Goal: Task Accomplishment & Management: Manage account settings

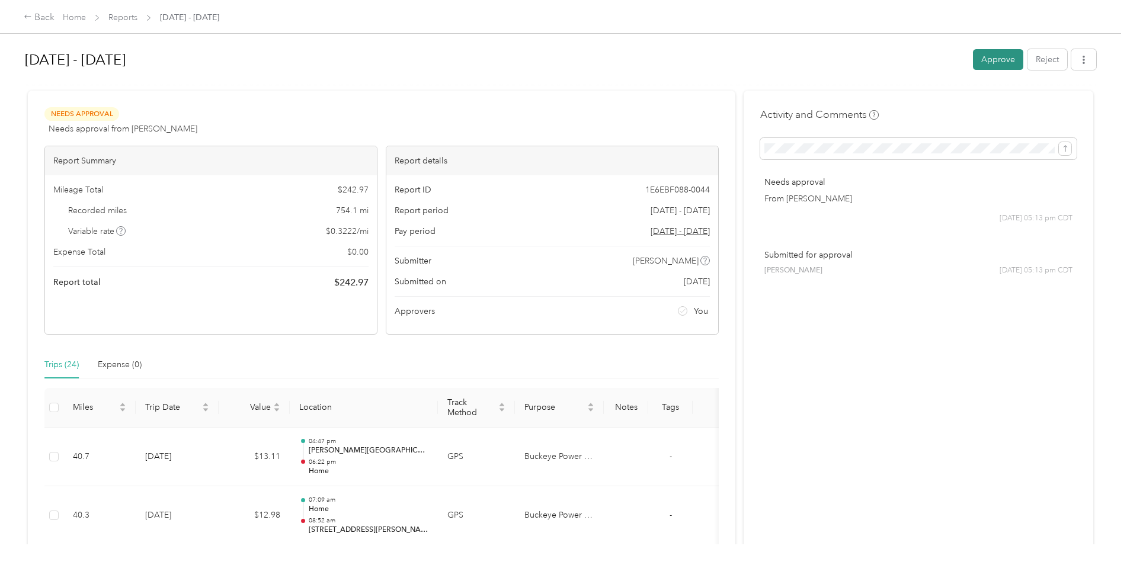
click at [985, 59] on button "Approve" at bounding box center [998, 59] width 50 height 21
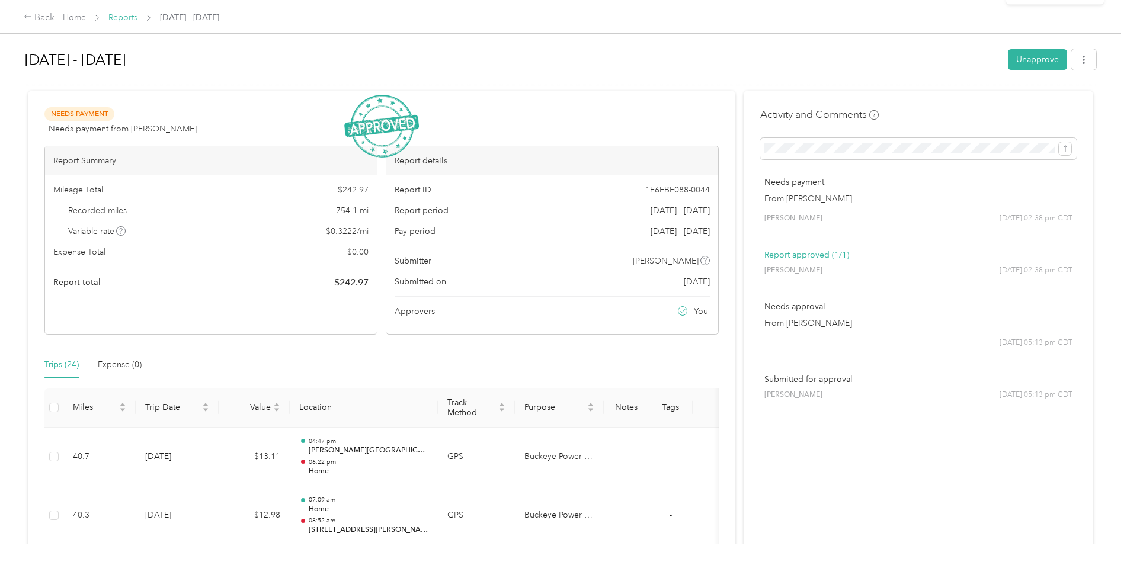
click at [129, 18] on link "Reports" at bounding box center [122, 17] width 29 height 10
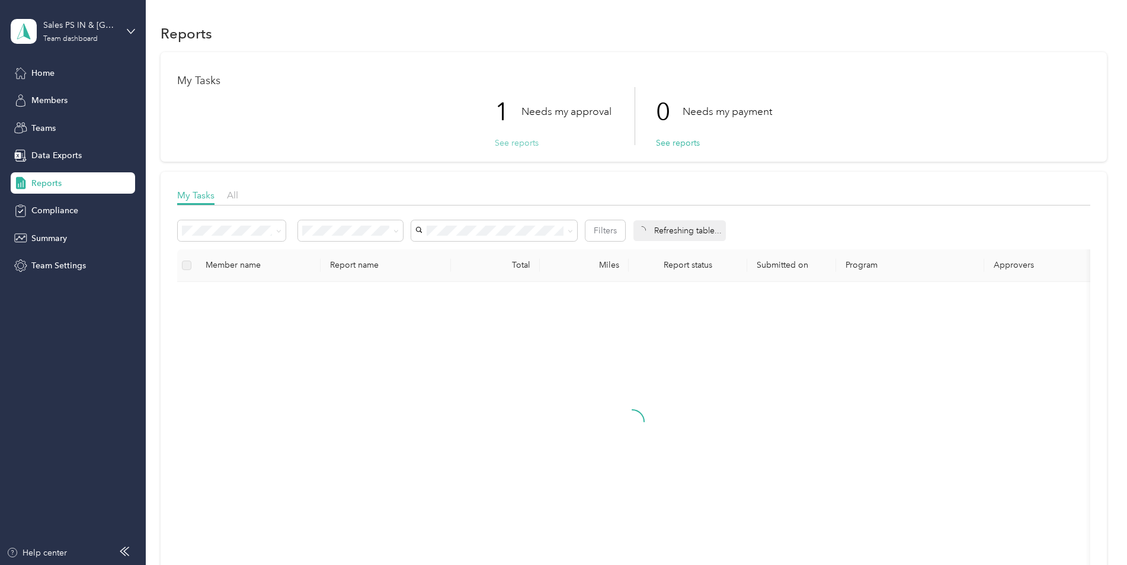
click at [523, 142] on button "See reports" at bounding box center [517, 143] width 44 height 12
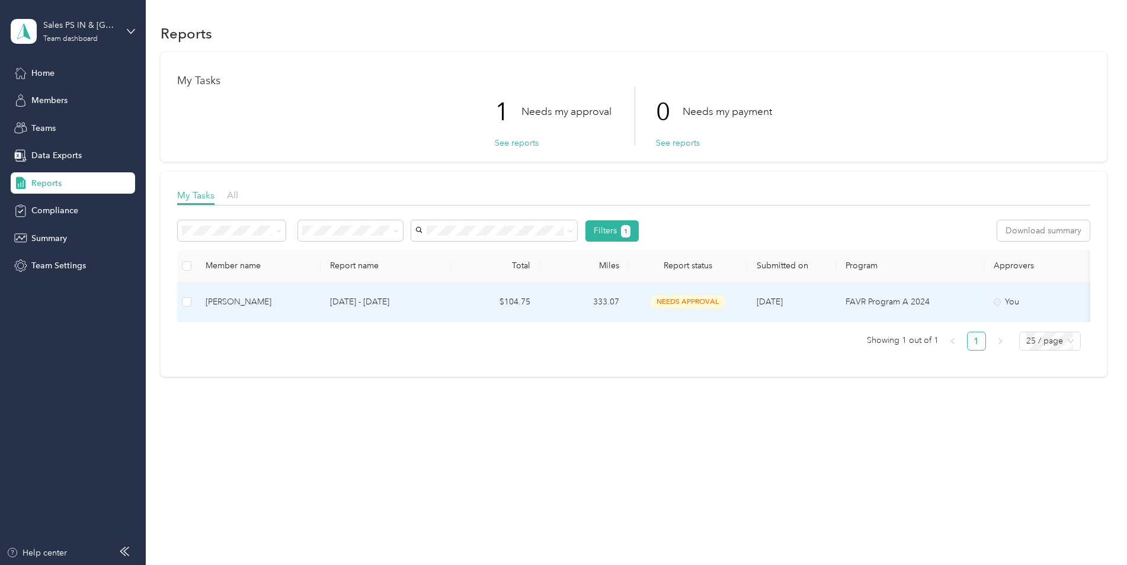
click at [262, 300] on div "[PERSON_NAME]" at bounding box center [258, 302] width 105 height 13
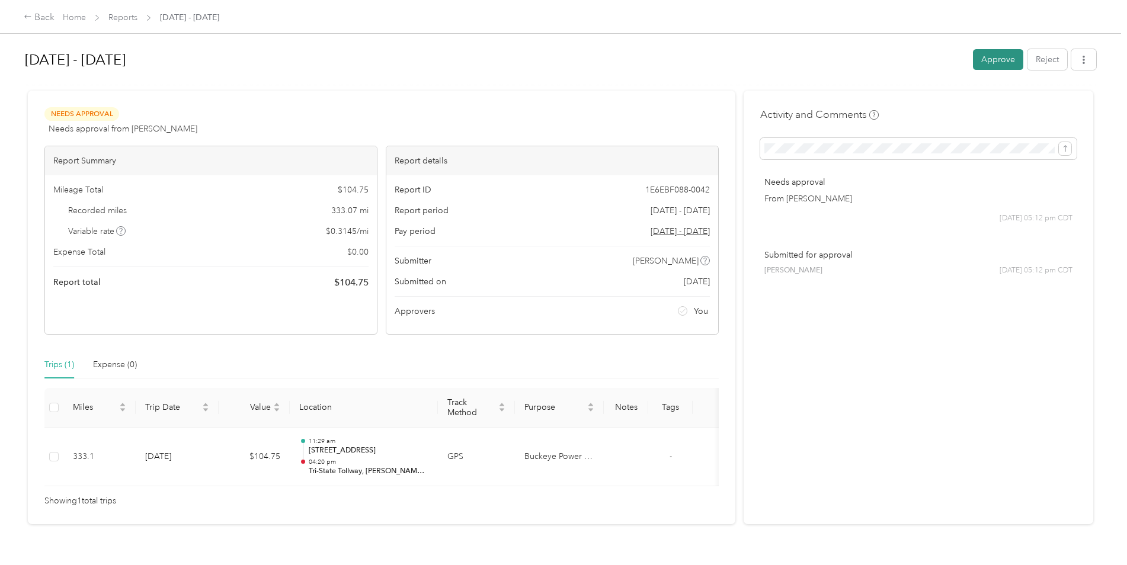
click at [974, 60] on button "Approve" at bounding box center [998, 59] width 50 height 21
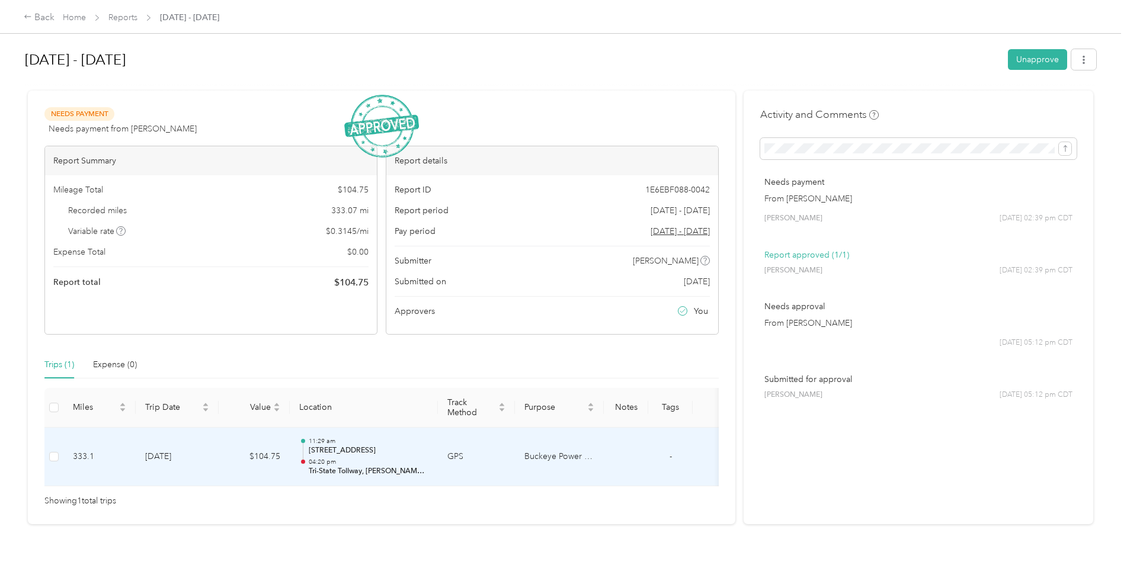
click at [348, 466] on p "Tri-State Tollway, [PERSON_NAME][GEOGRAPHIC_DATA], [GEOGRAPHIC_DATA]" at bounding box center [369, 471] width 120 height 11
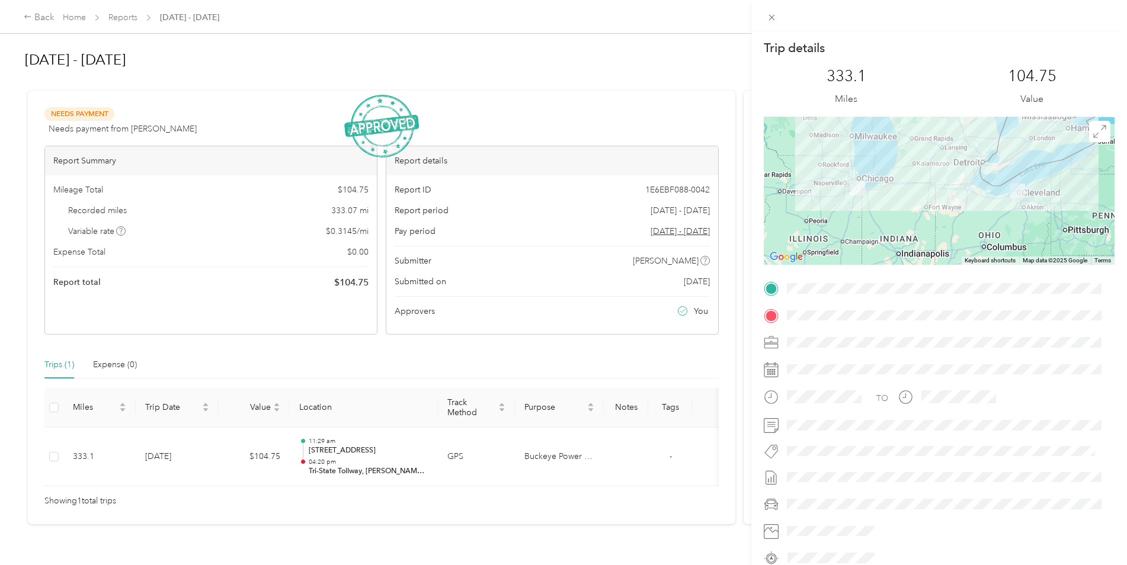
click at [127, 19] on div "Trip details This trip cannot be edited because it is either under review, appr…" at bounding box center [563, 282] width 1127 height 565
